Goal: Information Seeking & Learning: Find specific fact

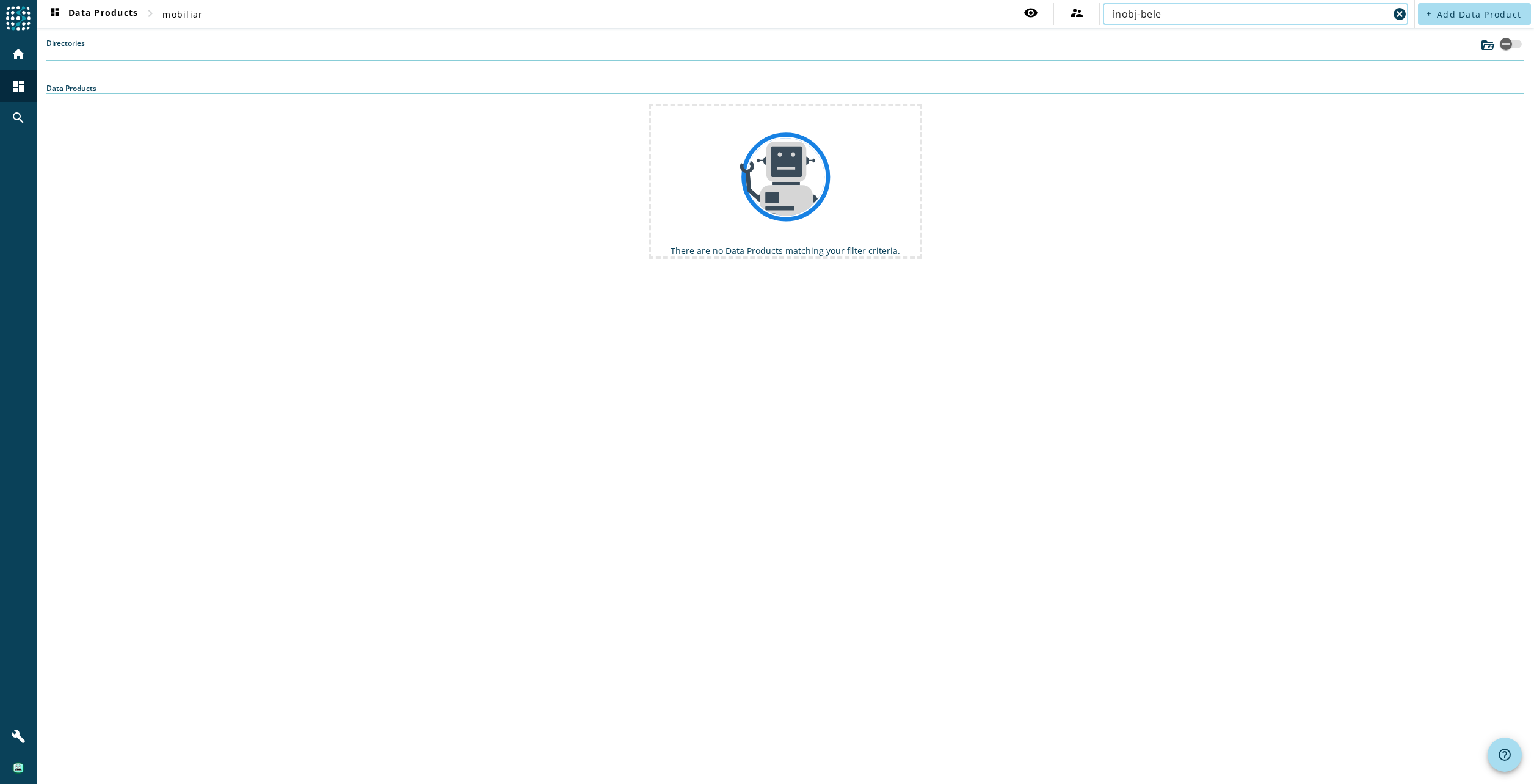
click at [1118, 13] on input "ìnobj-bele" at bounding box center [1251, 14] width 276 height 15
type input "infobj-bele"
